Goal: Entertainment & Leisure: Consume media (video, audio)

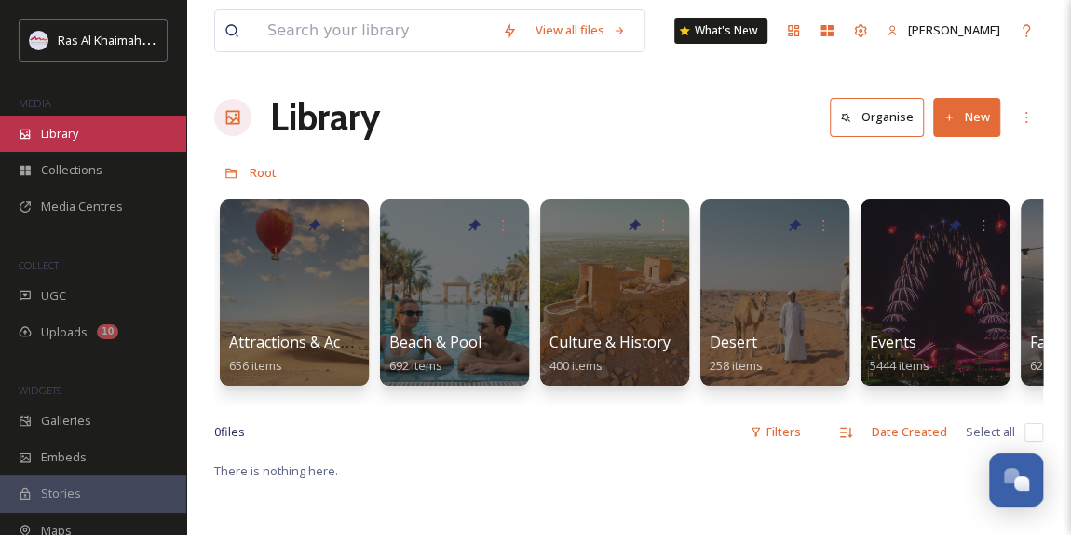
scroll to position [590, 0]
drag, startPoint x: 0, startPoint y: 0, endPoint x: 81, endPoint y: 135, distance: 157.5
click at [81, 135] on div "Library" at bounding box center [93, 133] width 186 height 36
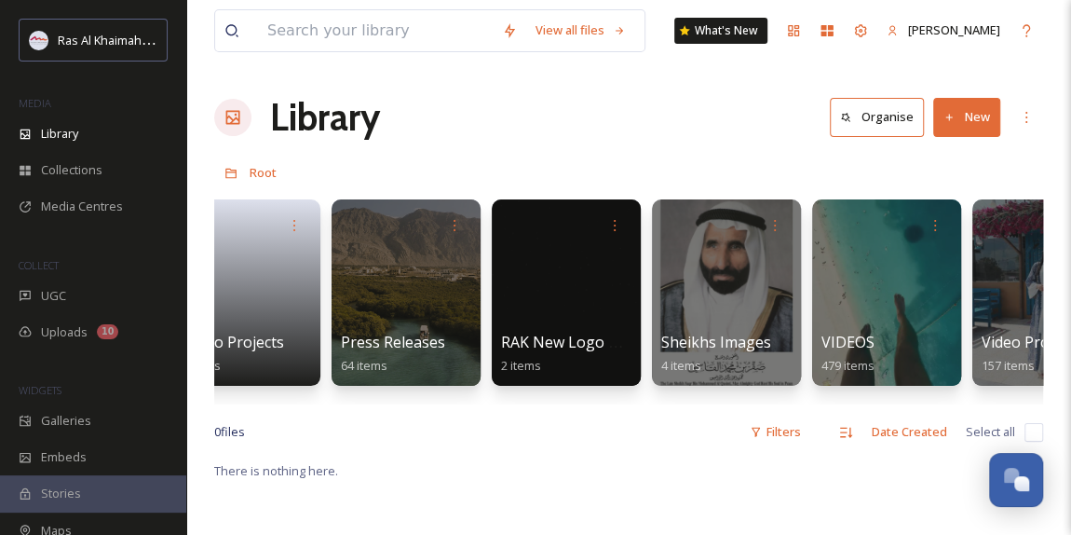
scroll to position [0, 3592]
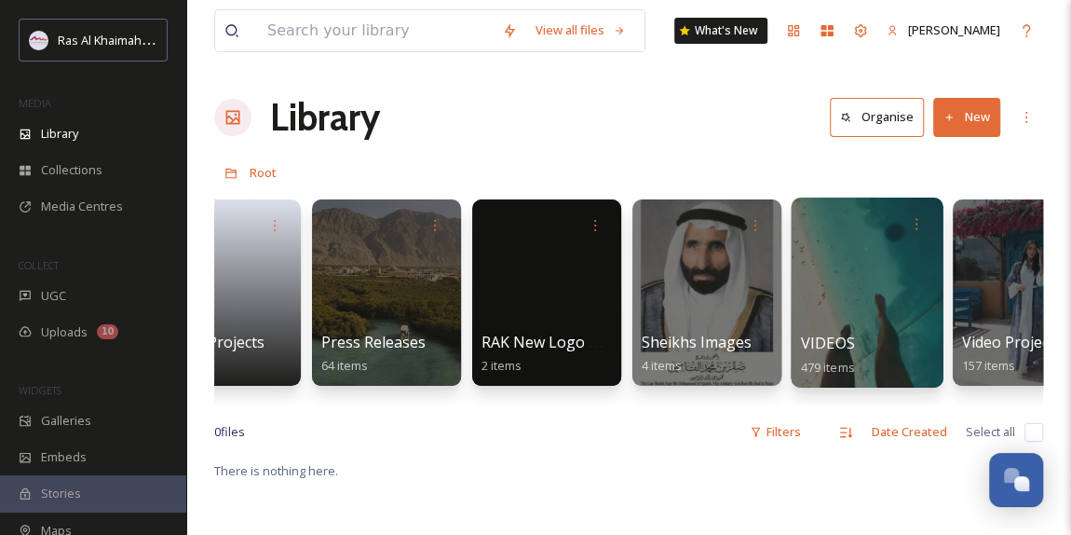
click at [877, 297] on div at bounding box center [867, 292] width 152 height 190
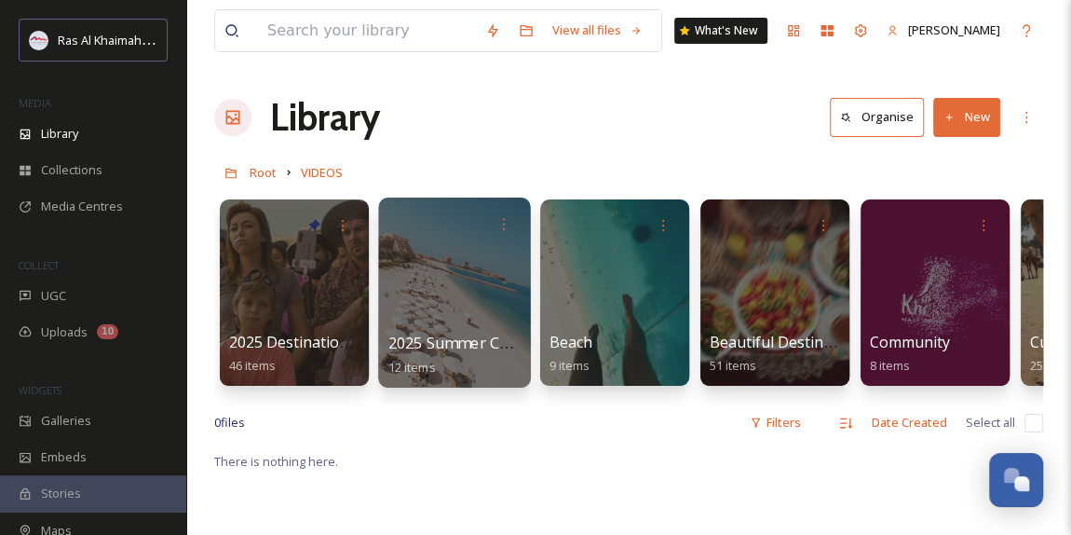
click at [447, 305] on div at bounding box center [454, 292] width 152 height 190
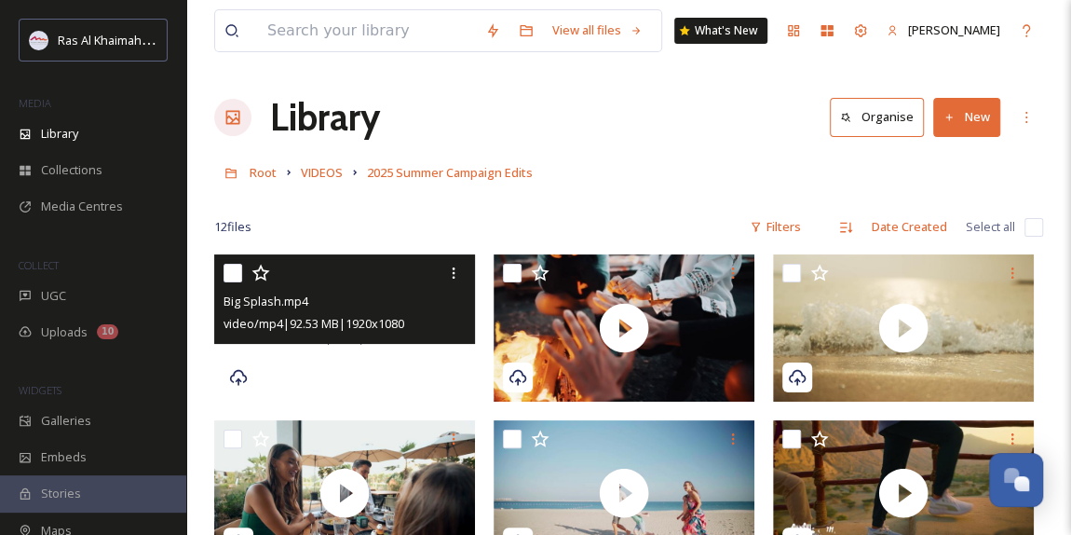
click at [368, 366] on div at bounding box center [344, 327] width 261 height 147
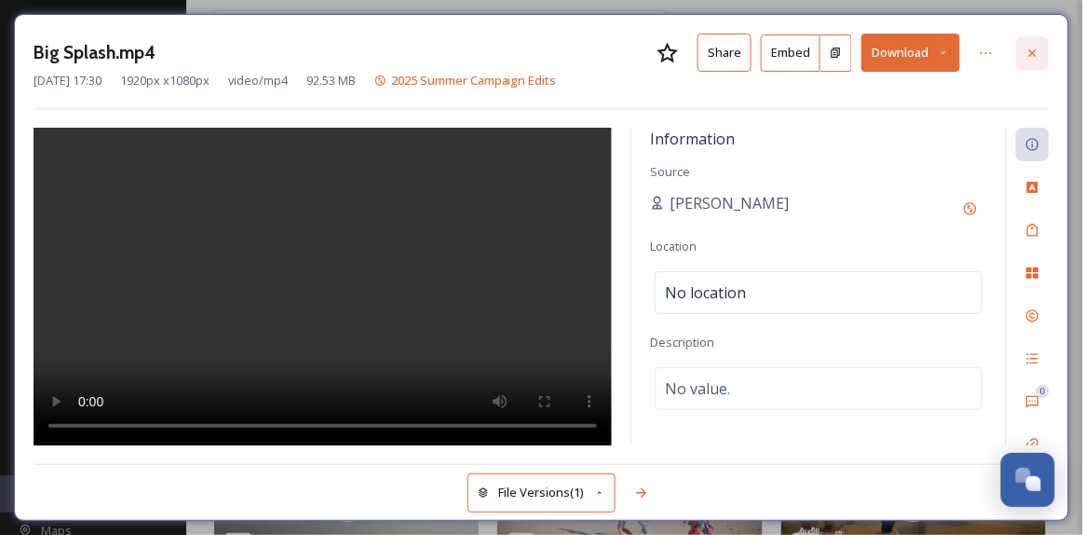
click at [1033, 53] on icon at bounding box center [1032, 51] width 7 height 7
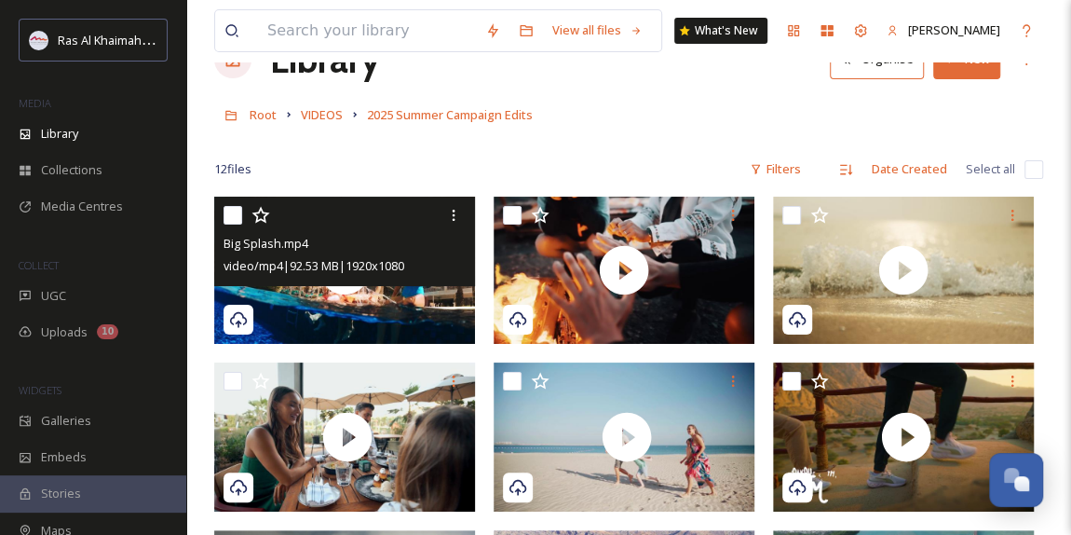
scroll to position [84, 0]
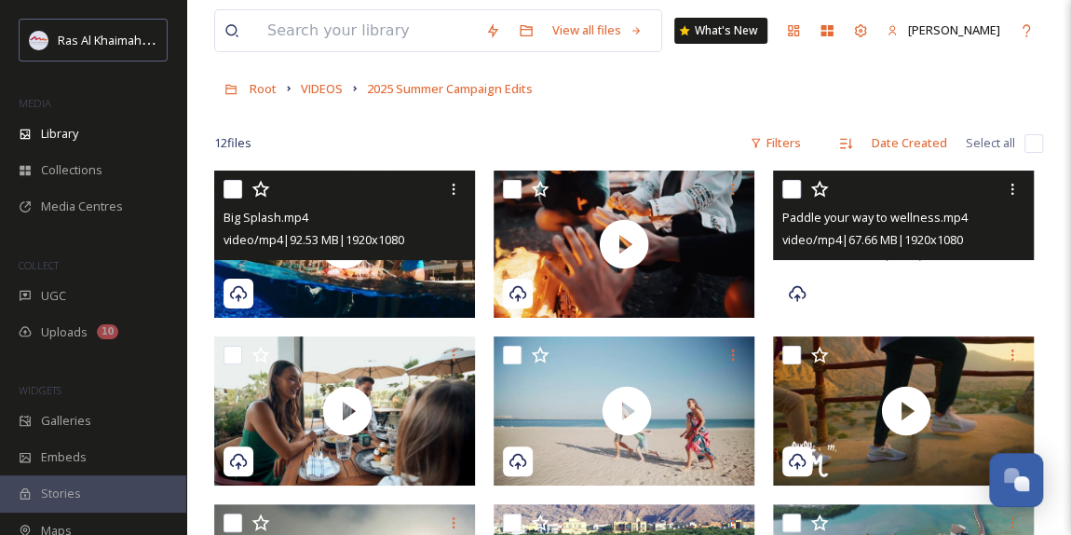
click at [911, 258] on span at bounding box center [903, 244] width 50 height 50
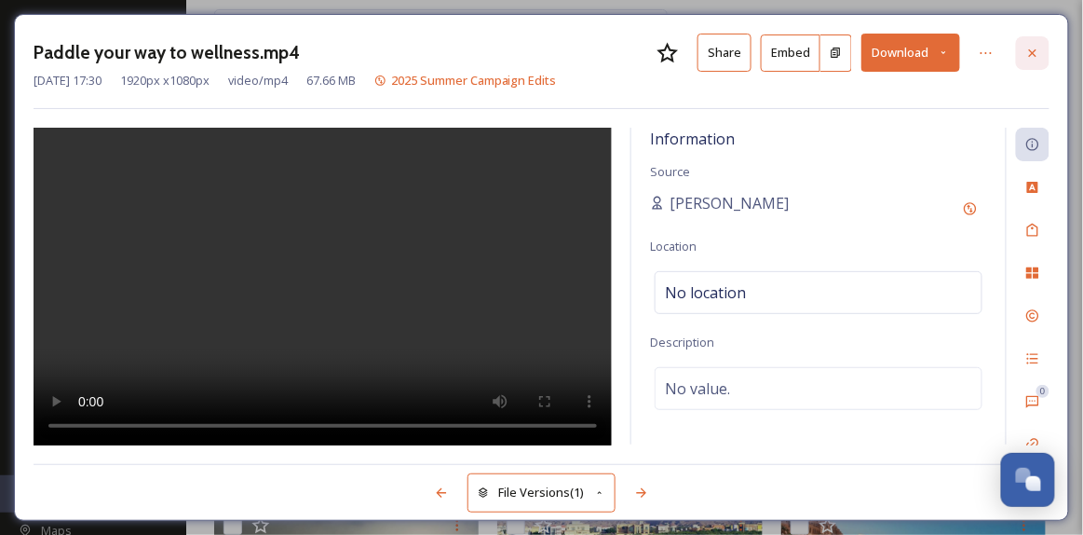
click at [1037, 55] on icon at bounding box center [1032, 53] width 15 height 15
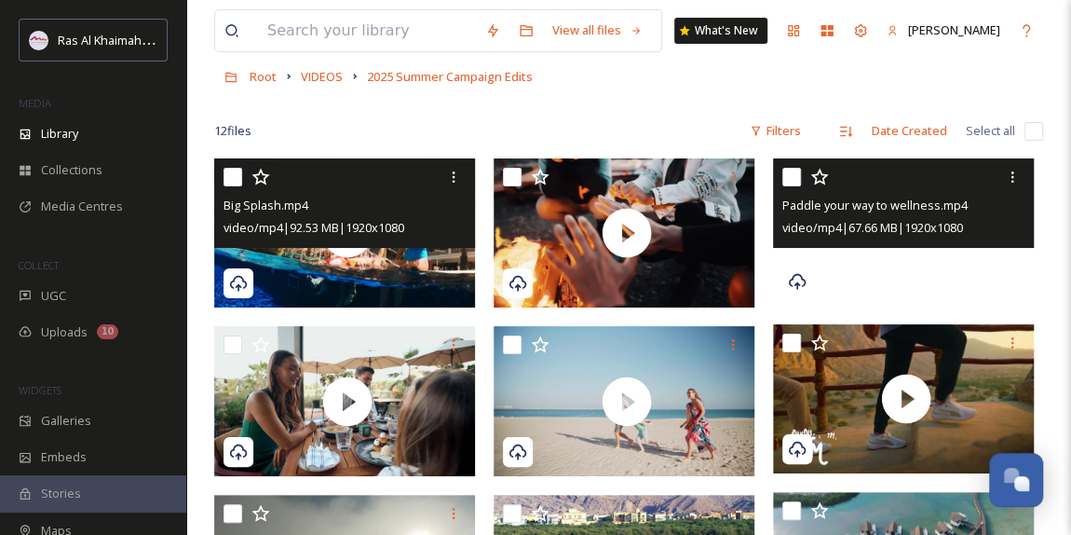
scroll to position [169, 0]
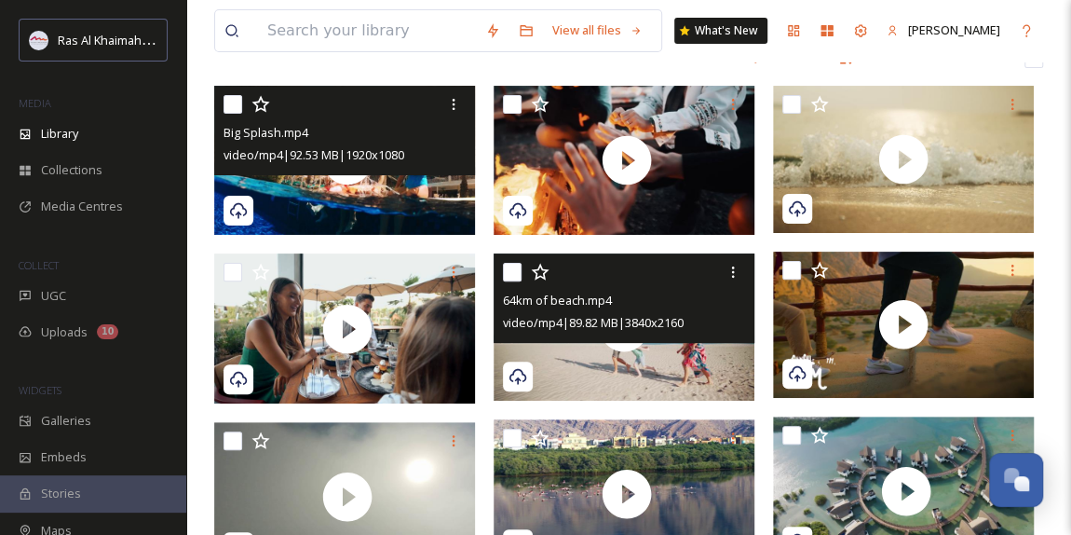
click at [644, 340] on div "64km of beach.mp4 video/mp4 | 89.82 MB | 3840 x 2160" at bounding box center [624, 297] width 261 height 89
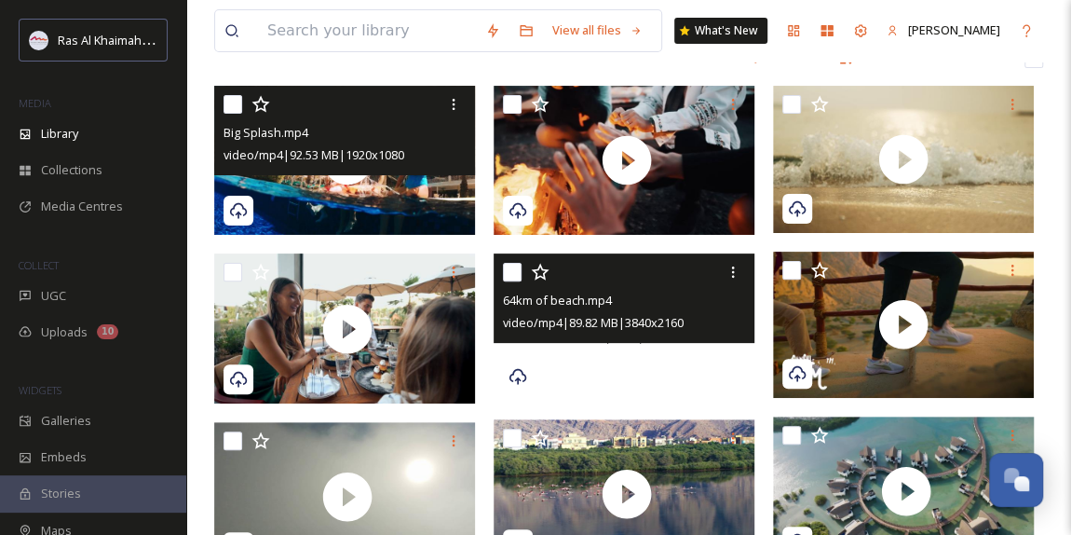
click at [637, 348] on div at bounding box center [624, 326] width 261 height 147
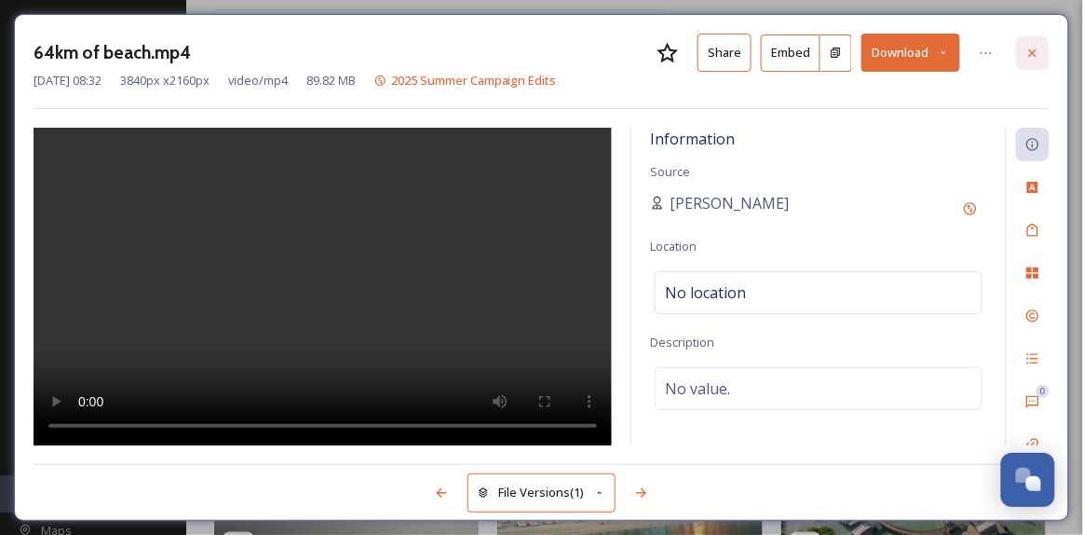
click at [1027, 54] on icon at bounding box center [1032, 53] width 15 height 15
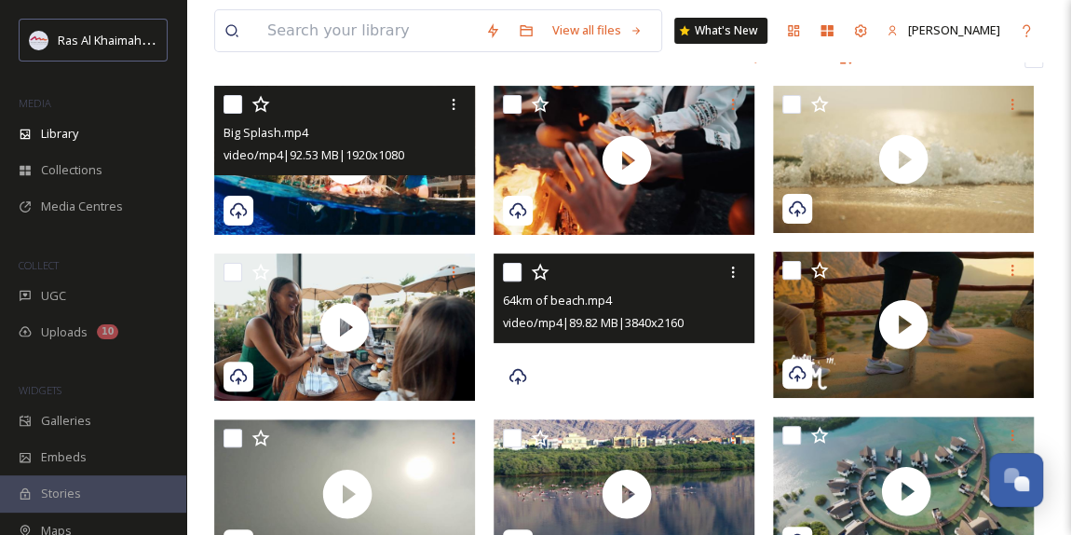
click at [673, 358] on video "64km of beach.mp4" at bounding box center [624, 326] width 261 height 147
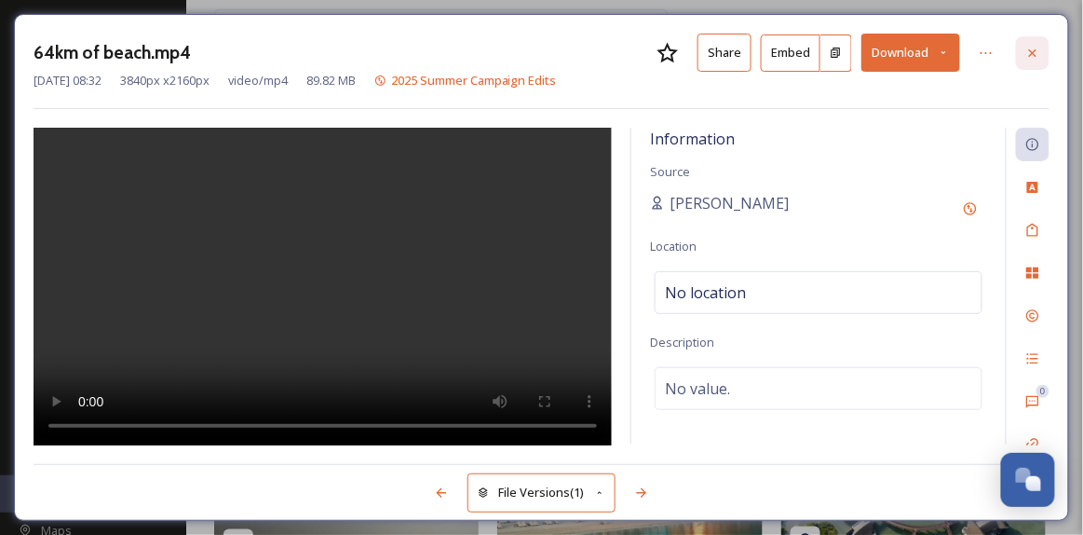
click at [1036, 55] on icon at bounding box center [1032, 53] width 15 height 15
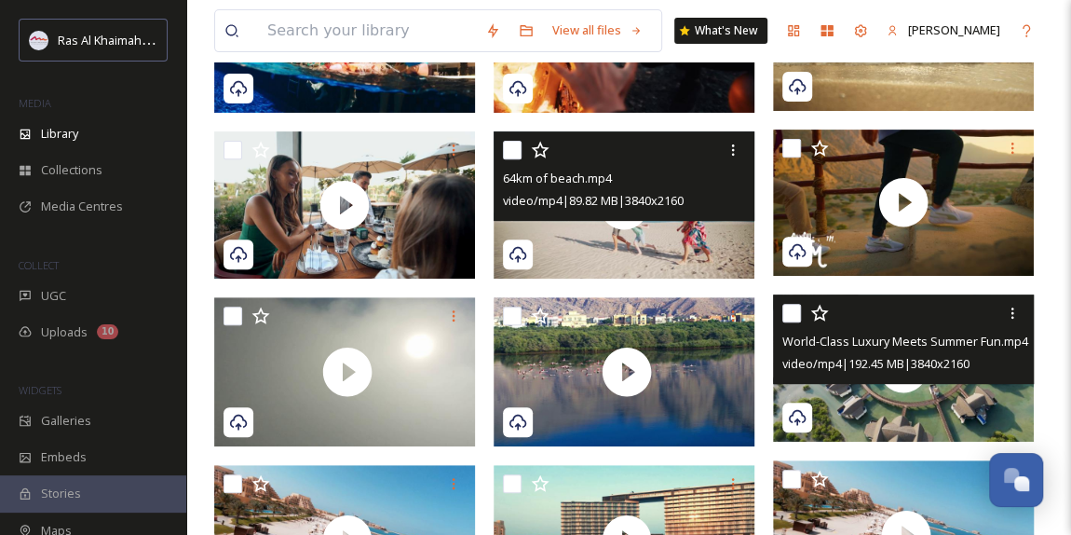
scroll to position [338, 0]
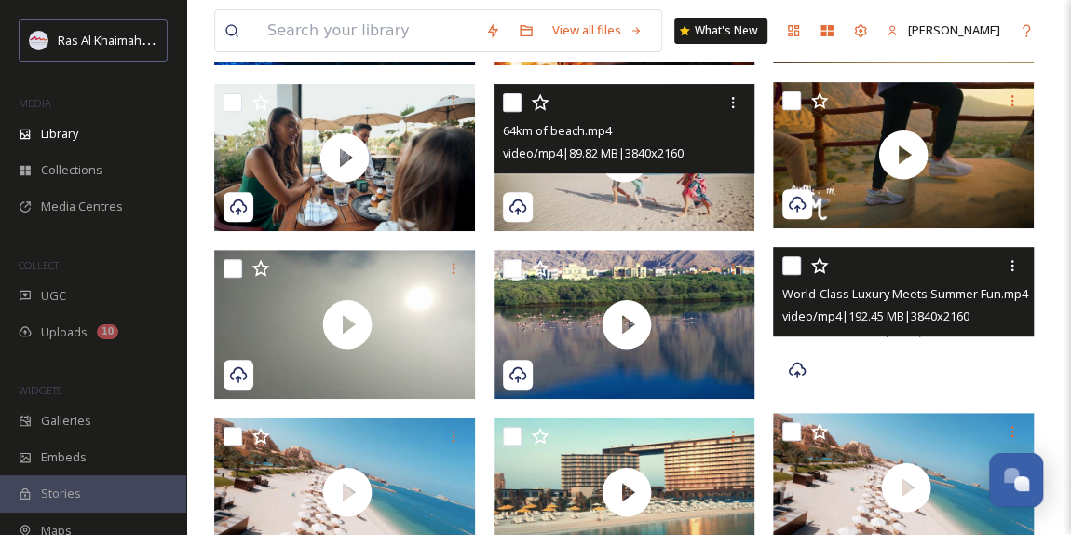
click at [928, 348] on div at bounding box center [903, 320] width 261 height 147
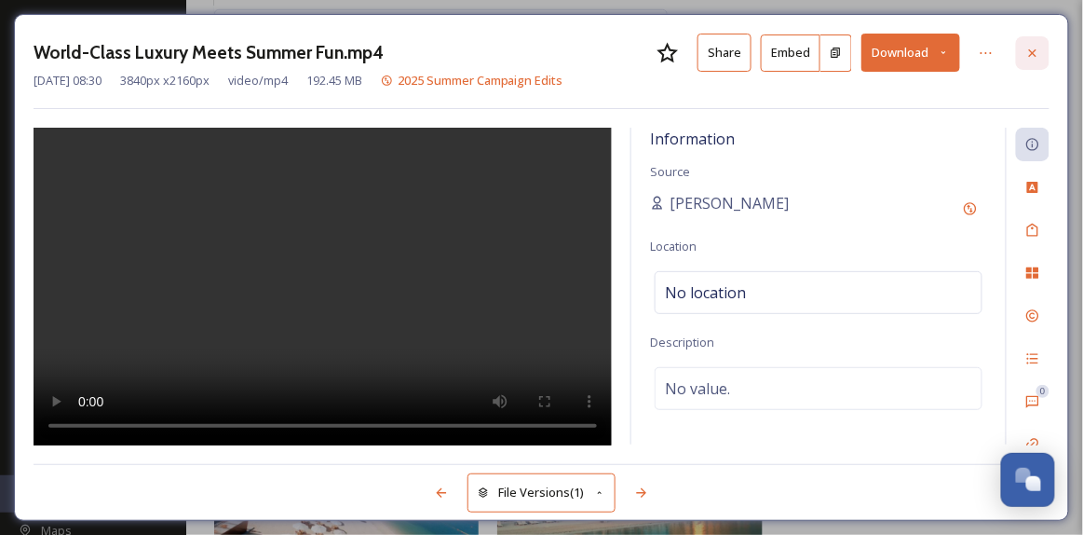
click at [1037, 54] on icon at bounding box center [1032, 53] width 15 height 15
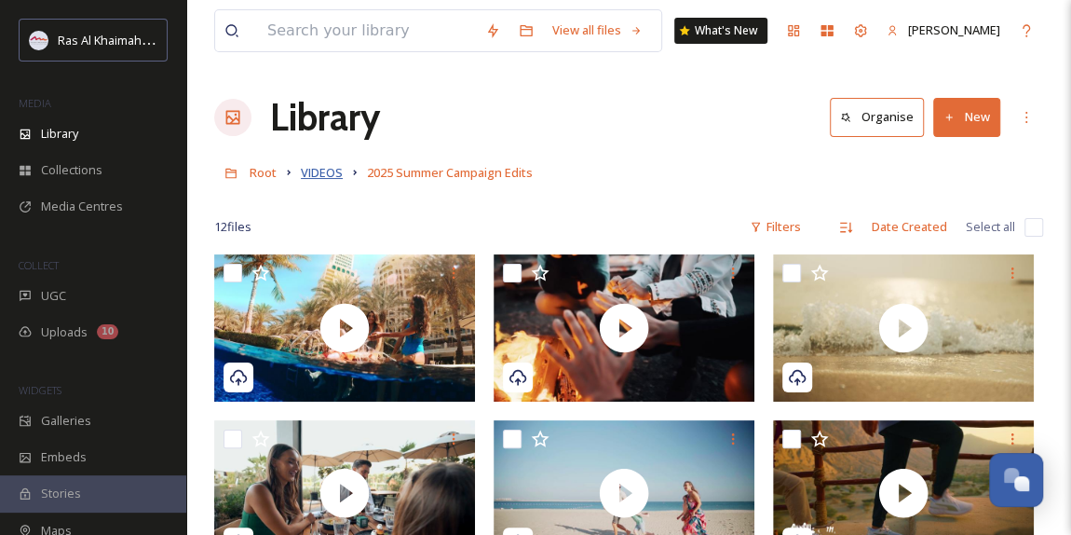
click at [320, 174] on span "VIDEOS" at bounding box center [322, 172] width 42 height 17
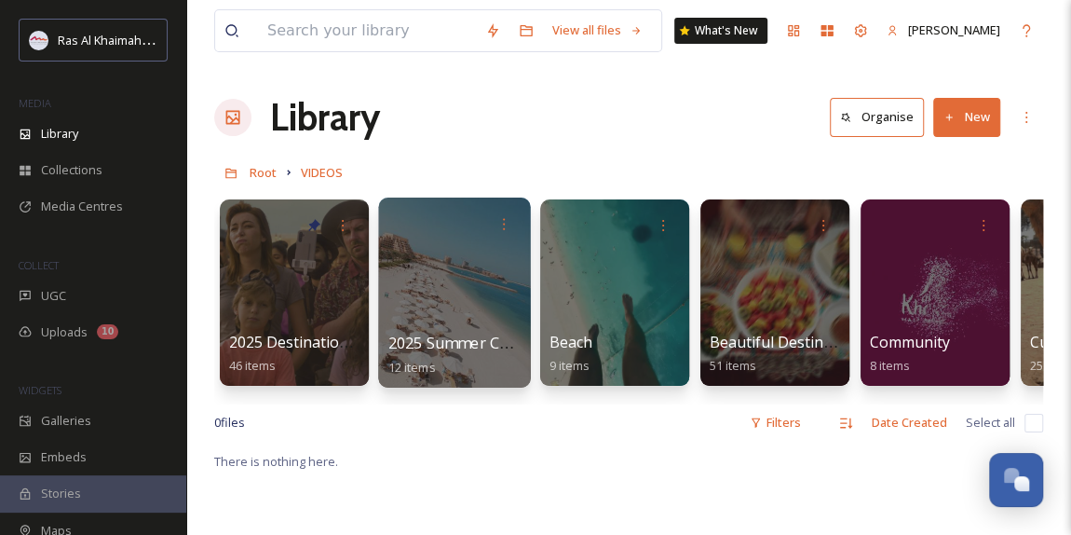
click at [441, 308] on div at bounding box center [454, 292] width 152 height 190
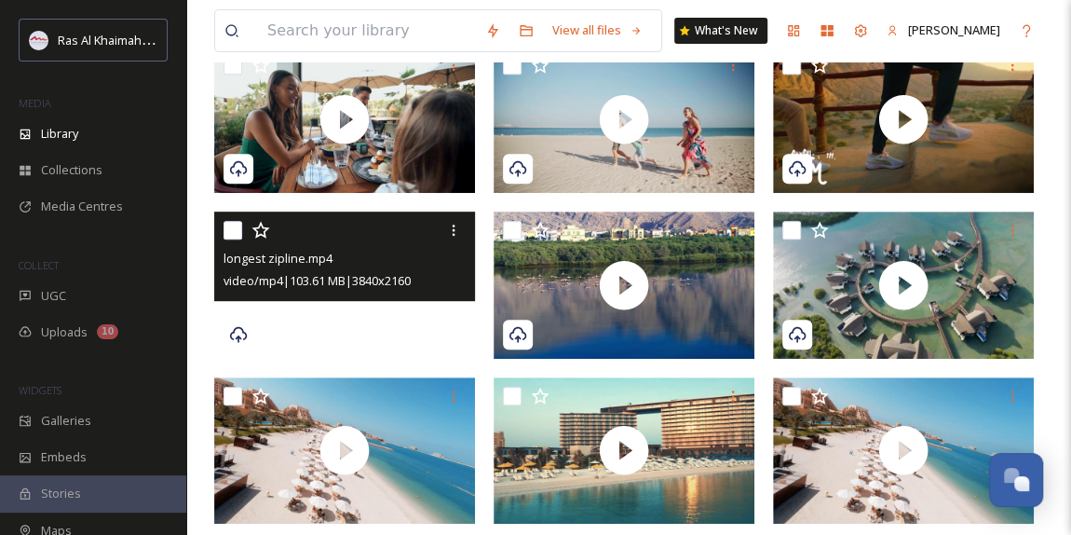
scroll to position [393, 0]
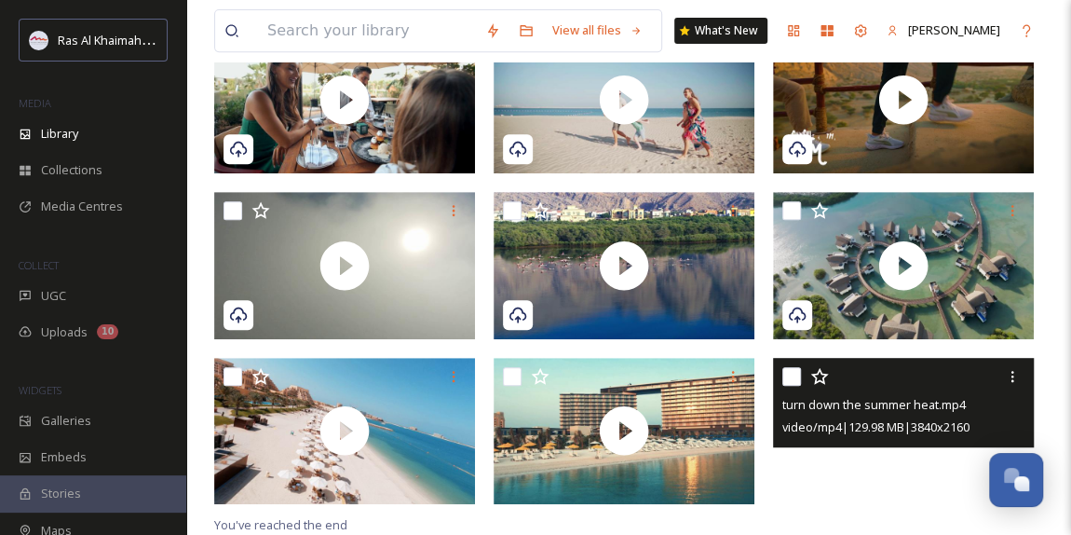
click at [845, 455] on div at bounding box center [903, 431] width 261 height 147
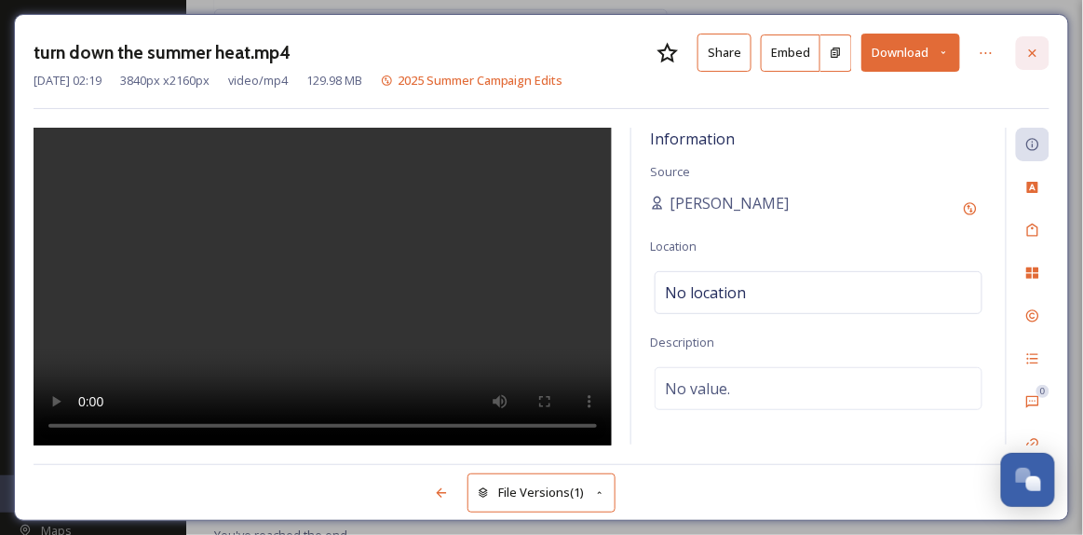
click at [1041, 50] on div at bounding box center [1033, 53] width 34 height 34
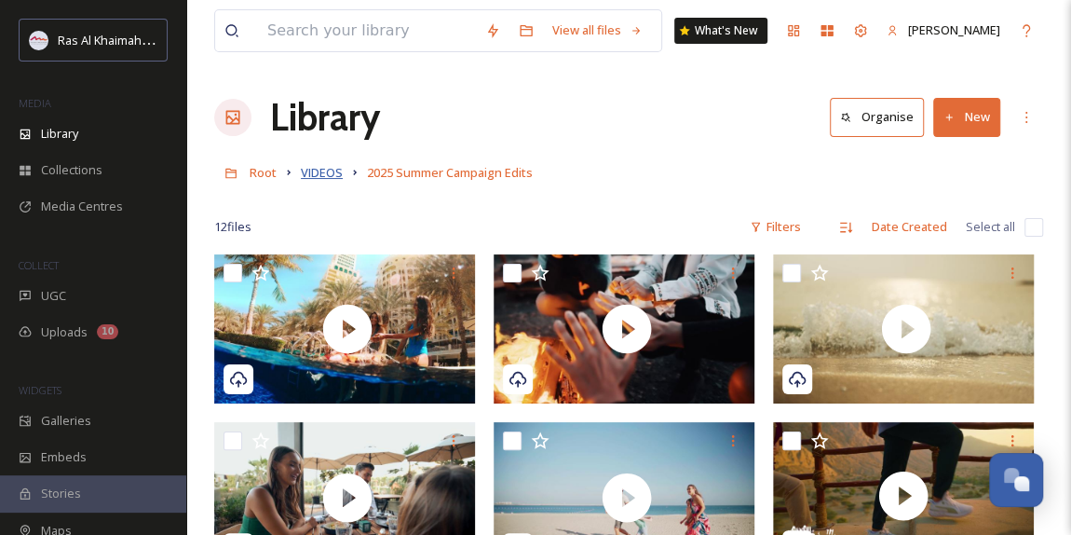
click at [319, 175] on span "VIDEOS" at bounding box center [322, 172] width 42 height 17
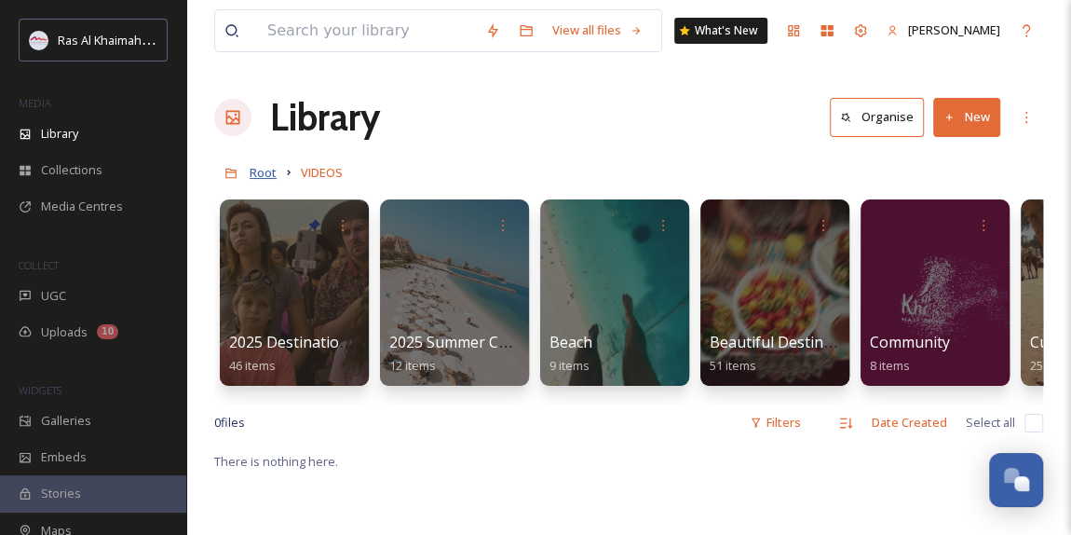
click at [267, 175] on span "Root" at bounding box center [263, 172] width 27 height 17
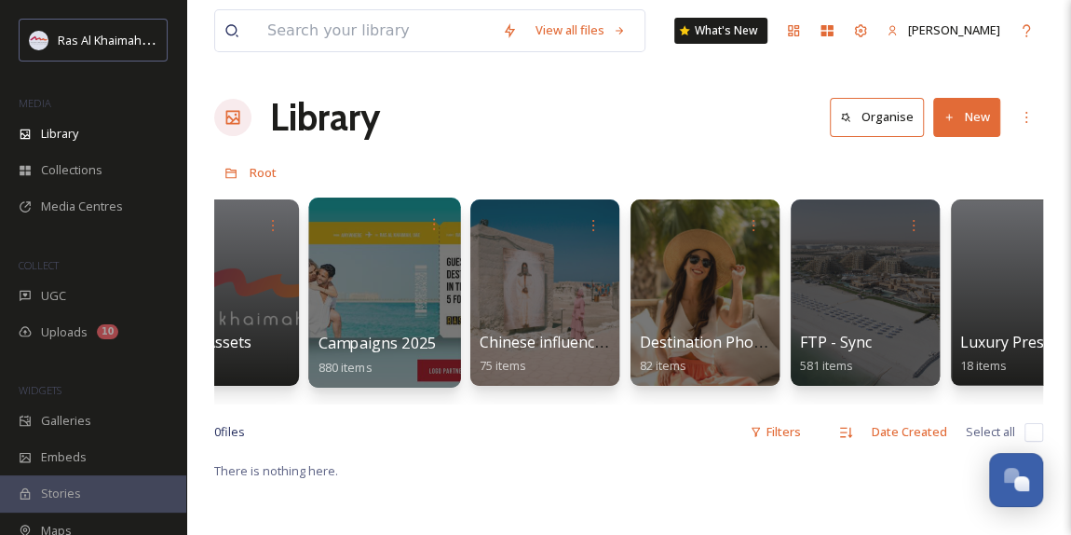
scroll to position [0, 2450]
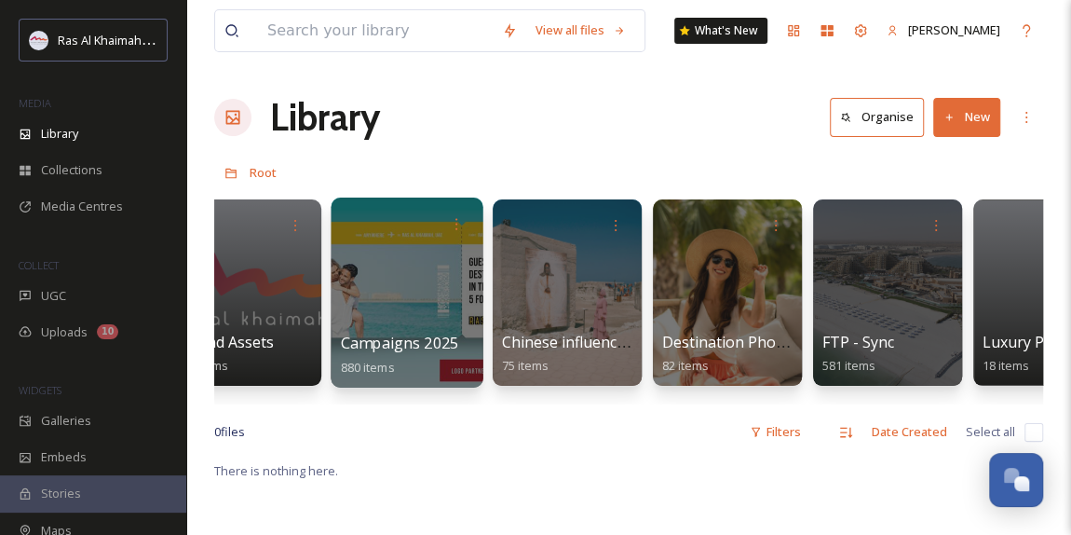
click at [402, 285] on div at bounding box center [407, 292] width 152 height 190
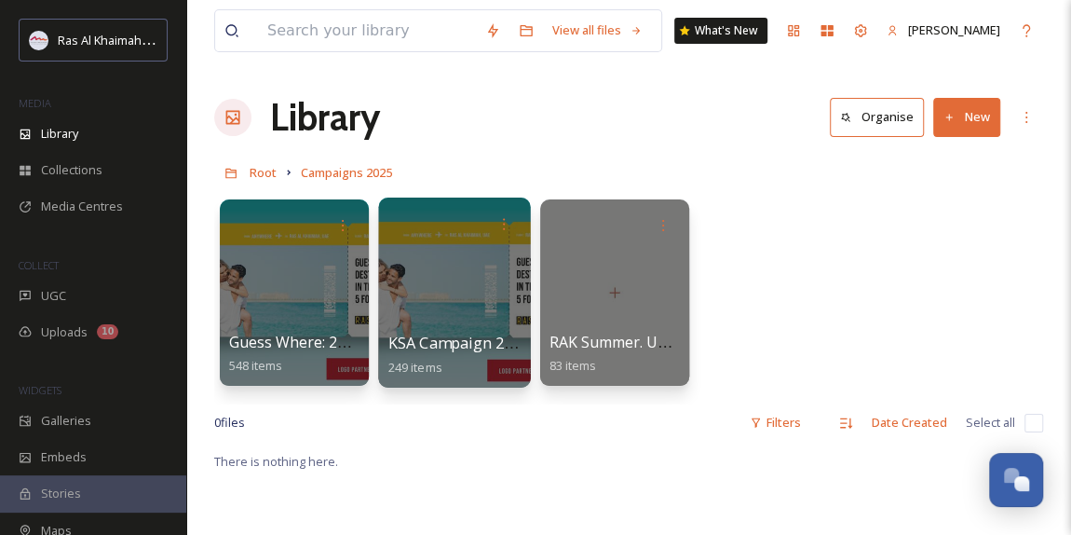
click at [435, 293] on div at bounding box center [454, 292] width 152 height 190
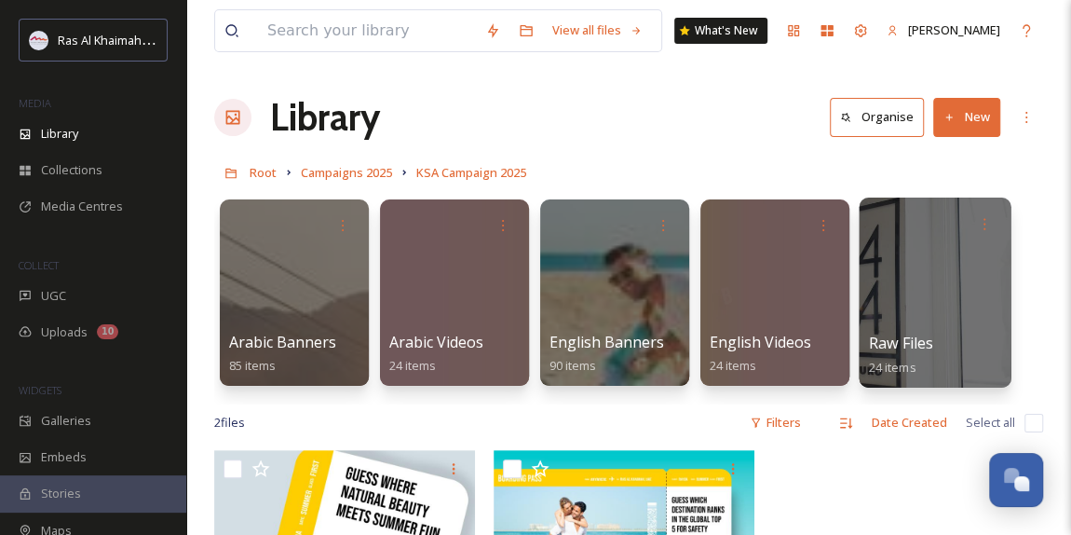
click at [927, 306] on div at bounding box center [935, 292] width 152 height 190
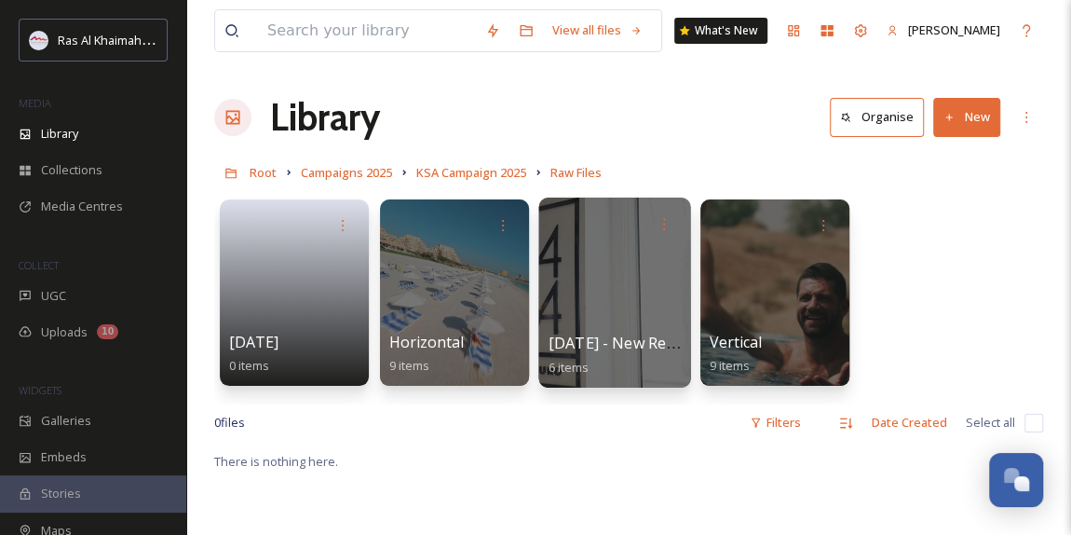
click at [591, 282] on div at bounding box center [614, 292] width 152 height 190
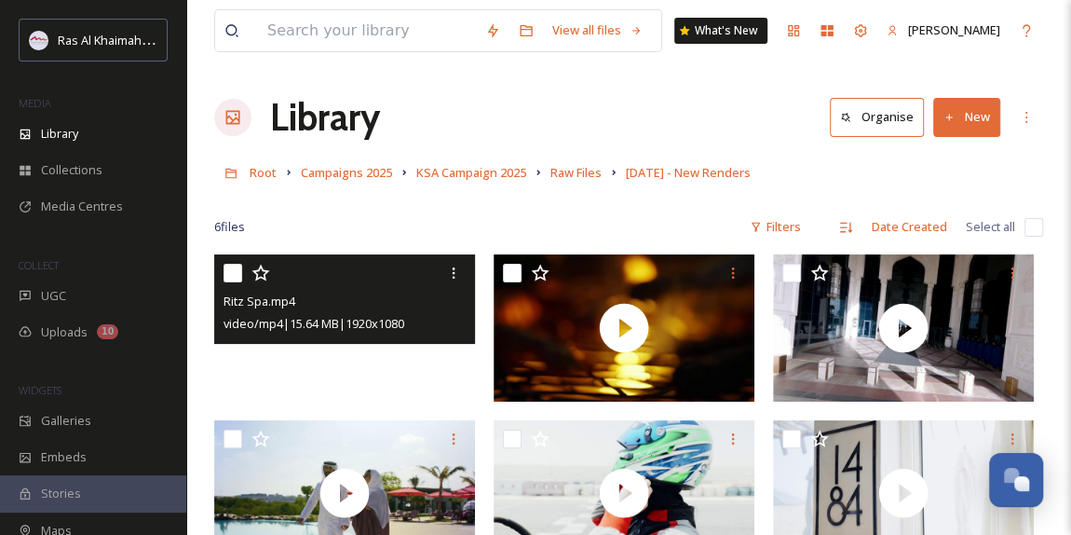
click at [361, 368] on video "Ritz Spa.mp4" at bounding box center [344, 327] width 261 height 147
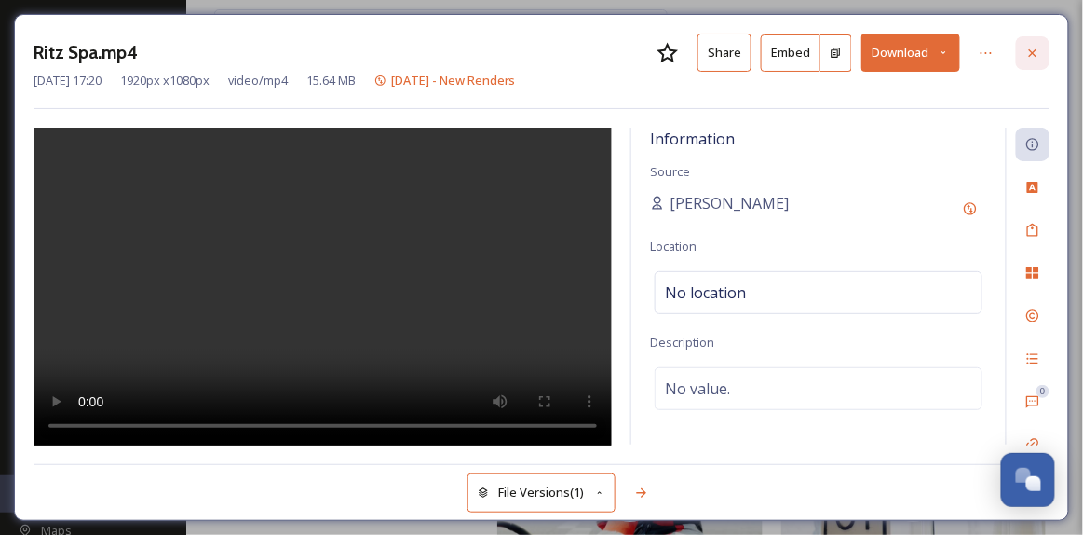
click at [1039, 56] on icon at bounding box center [1032, 53] width 15 height 15
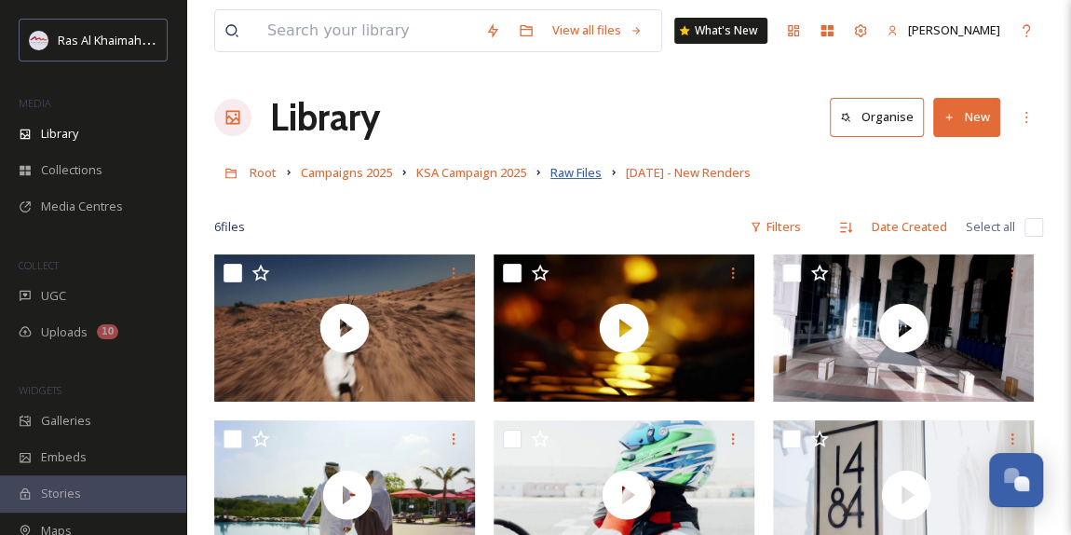
click at [568, 175] on span "Raw Files" at bounding box center [575, 172] width 51 height 17
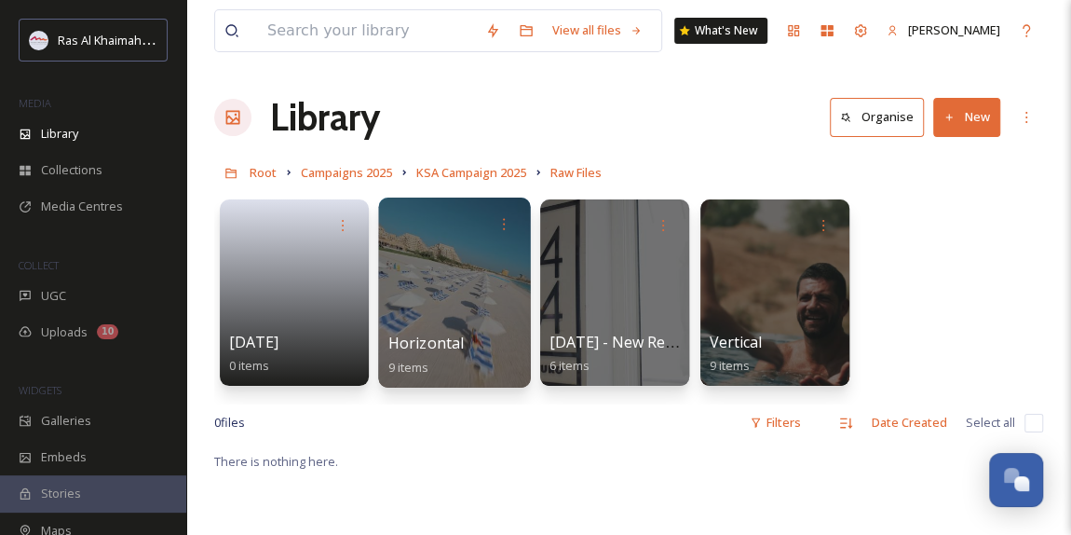
click at [477, 296] on div at bounding box center [454, 292] width 152 height 190
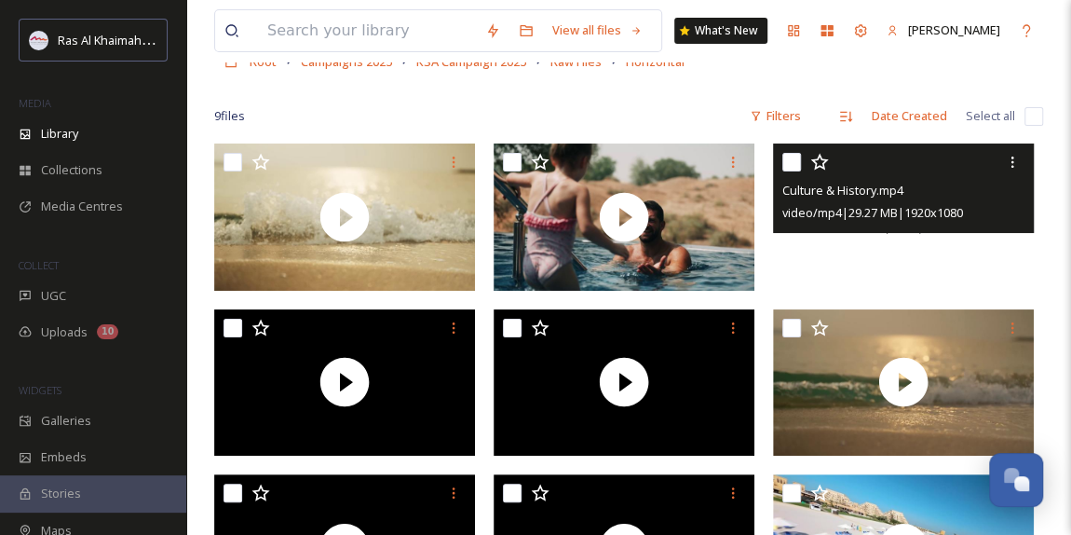
scroll to position [169, 0]
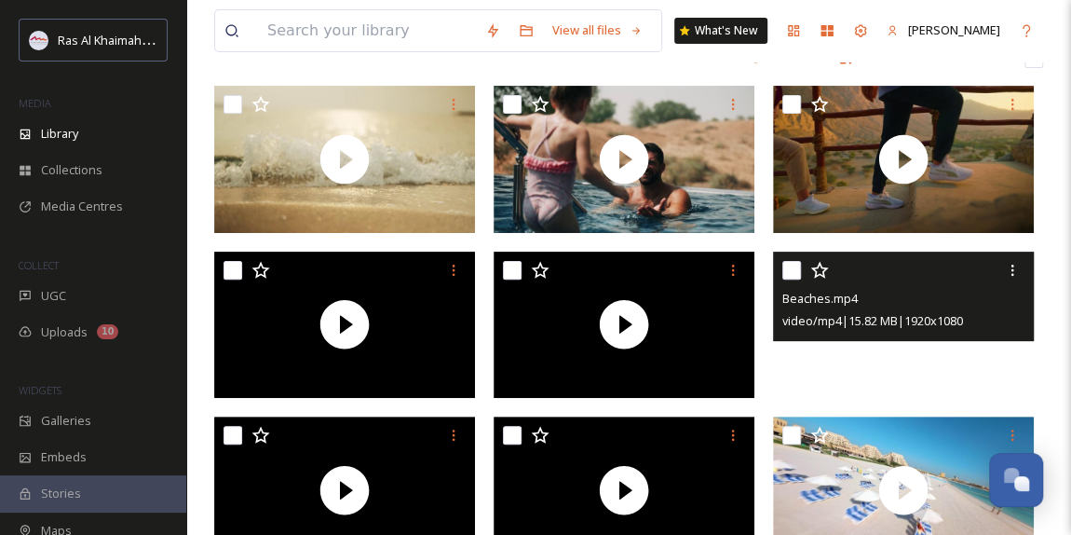
click at [892, 357] on video "Beaches.mp4" at bounding box center [903, 324] width 261 height 147
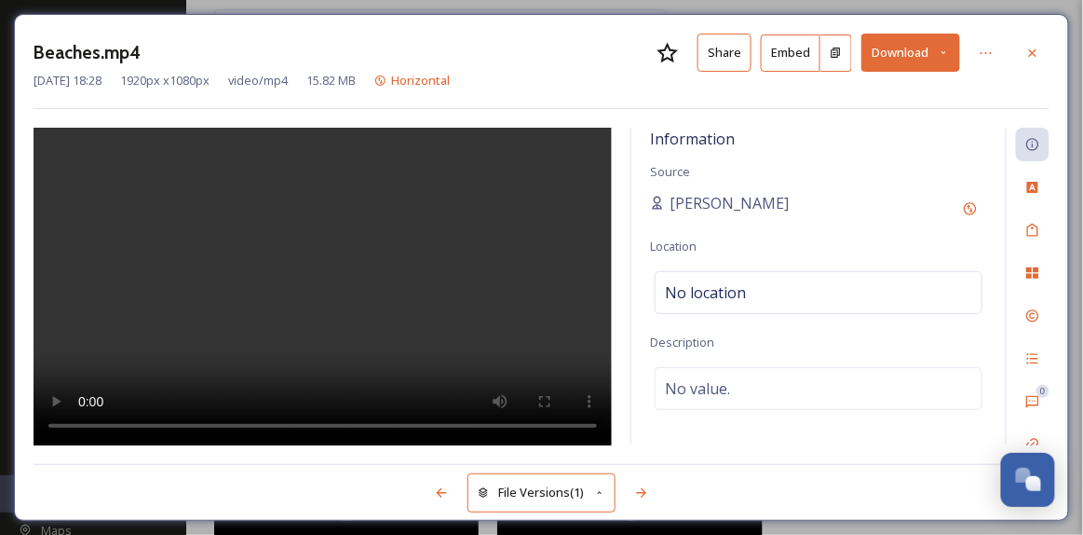
click at [1041, 49] on div at bounding box center [1033, 53] width 34 height 34
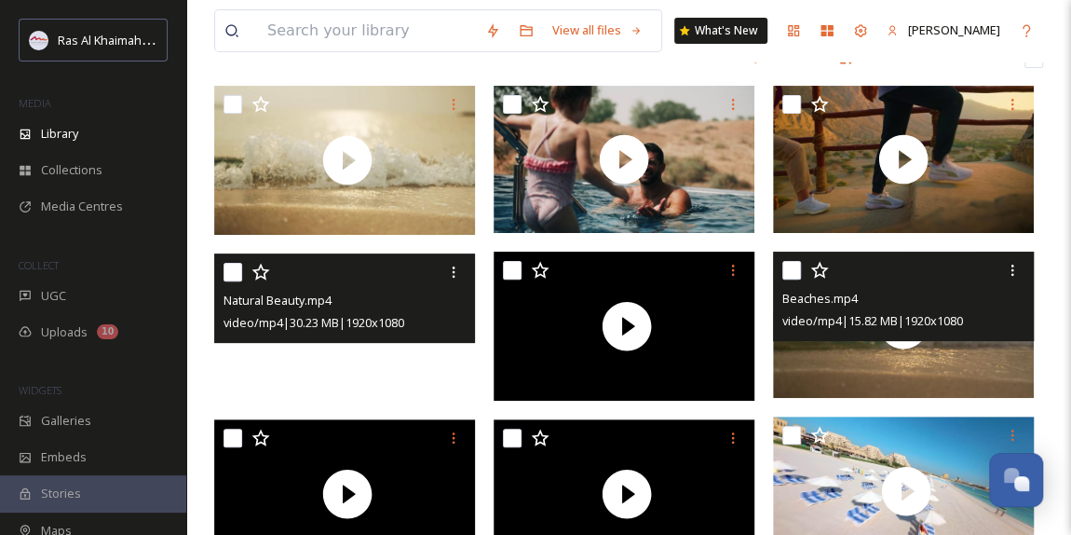
click at [353, 352] on video "Natural Beauty.mp4" at bounding box center [344, 326] width 261 height 147
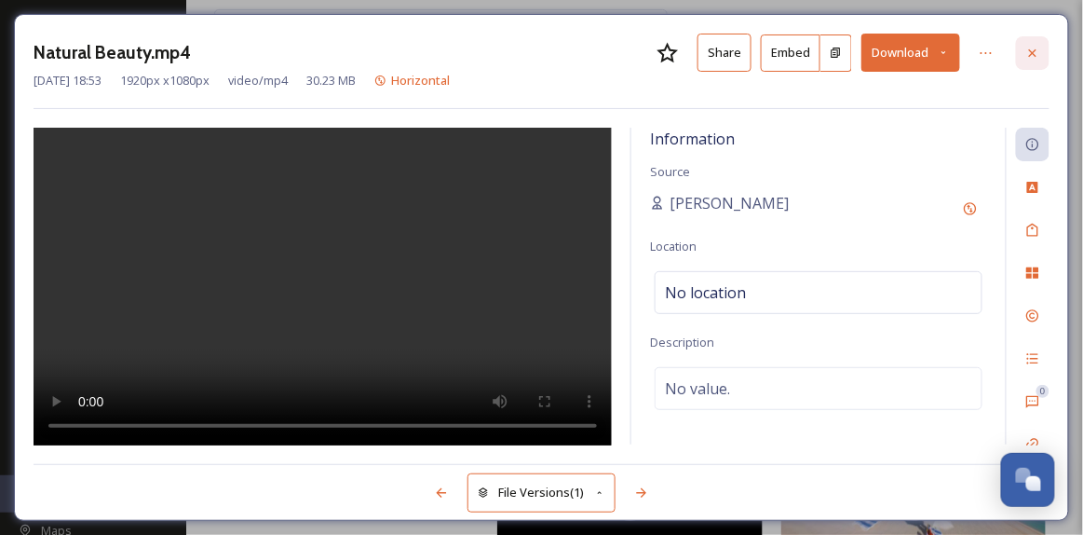
click at [1037, 46] on icon at bounding box center [1032, 53] width 15 height 15
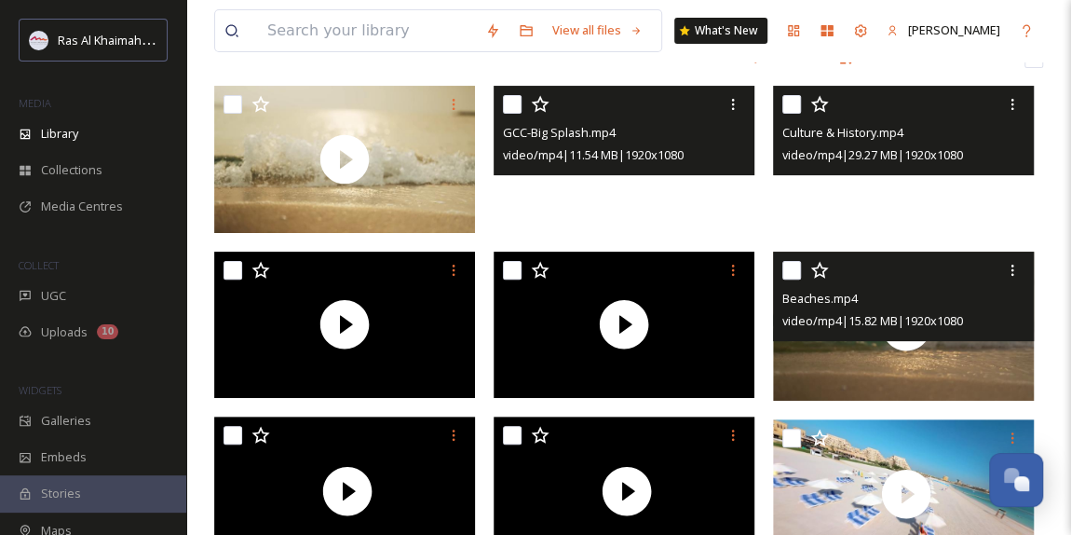
click at [618, 188] on video "GCC-Big Splash.mp4" at bounding box center [624, 159] width 261 height 147
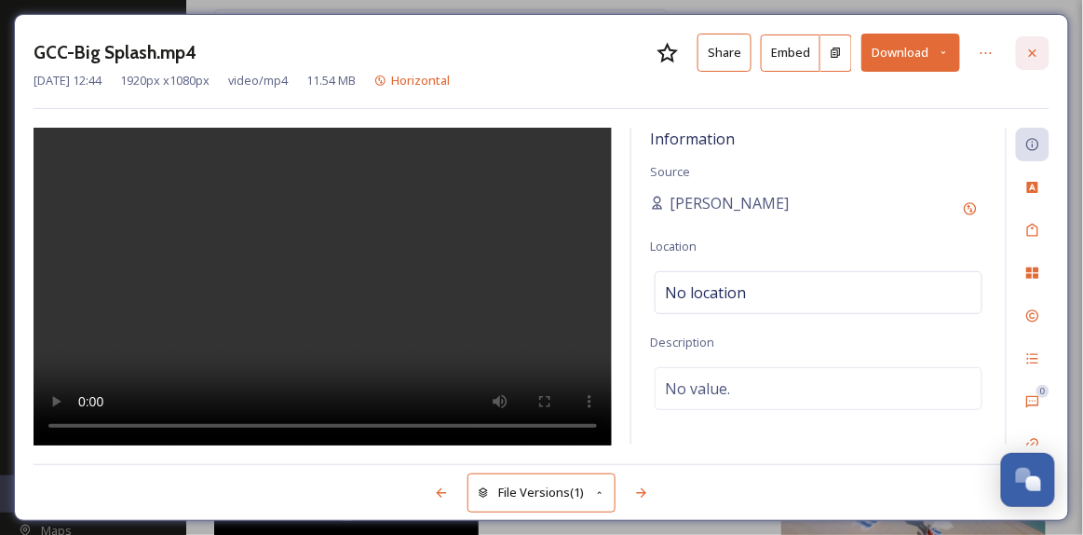
click at [1030, 52] on icon at bounding box center [1032, 53] width 15 height 15
